Goal: Information Seeking & Learning: Learn about a topic

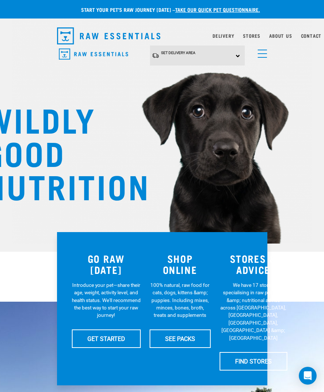
click at [256, 34] on link "Stores" at bounding box center [251, 35] width 17 height 3
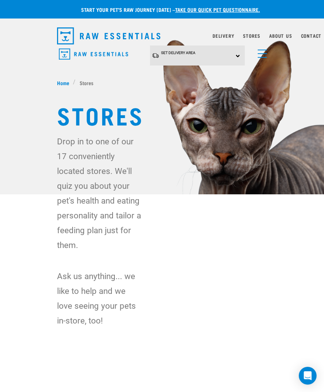
scroll to position [0, 7]
click at [283, 37] on link "About Us" at bounding box center [280, 35] width 23 height 3
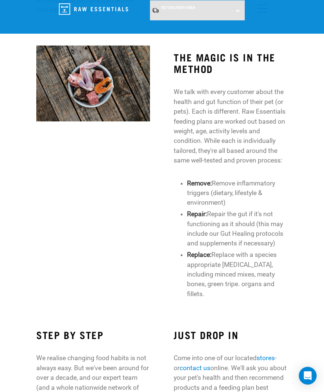
scroll to position [582, 0]
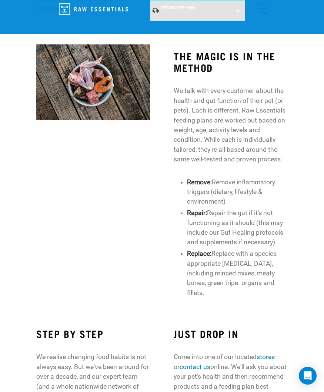
click at [318, 220] on div "THE MAGIC IS IN THE METHOD We talk with every customer about the health and gut…" at bounding box center [162, 174] width 330 height 269
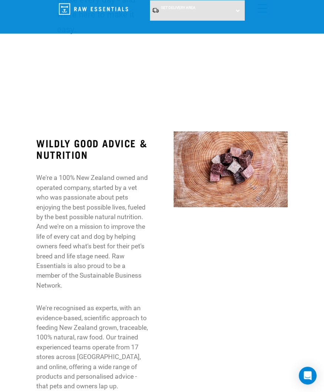
scroll to position [0, 0]
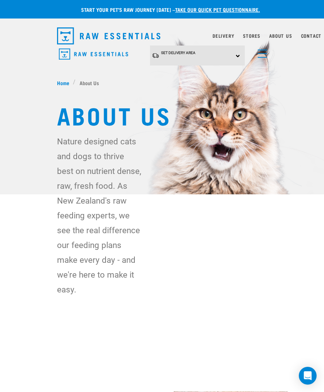
click at [97, 42] on img "dropdown navigation" at bounding box center [109, 35] width 104 height 17
click at [72, 39] on img "dropdown navigation" at bounding box center [109, 35] width 104 height 17
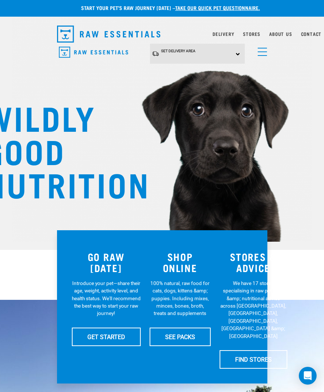
click at [184, 340] on link "SEE PACKS" at bounding box center [180, 337] width 61 height 19
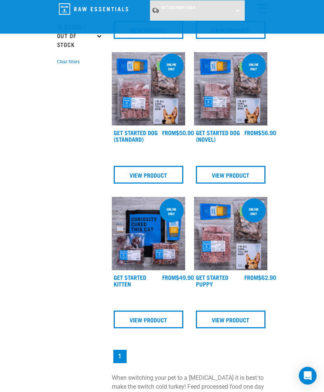
scroll to position [213, 0]
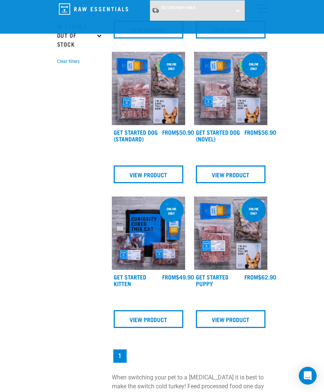
click at [149, 171] on link "View Product" at bounding box center [149, 175] width 70 height 18
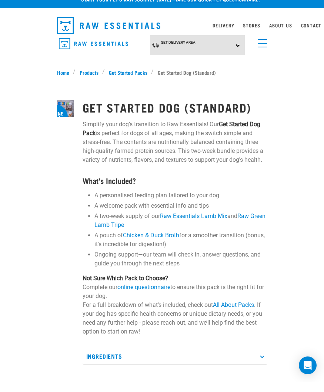
scroll to position [11, 0]
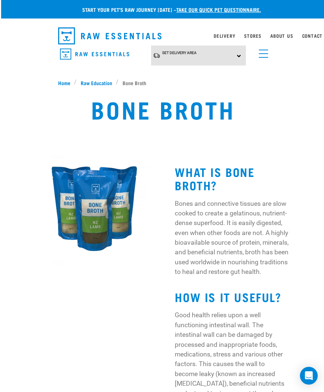
scroll to position [1, 0]
